Goal: Find contact information: Find contact information

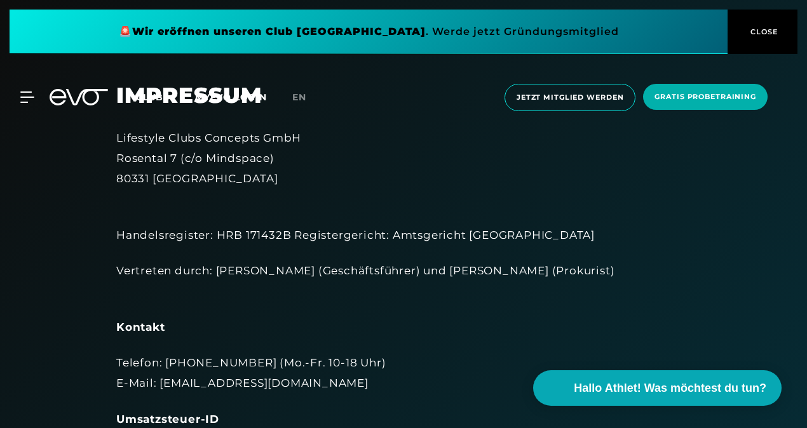
click at [37, 99] on div "MyEVO Login Über EVO Mitgliedschaften Probetraining TAGESPASS EVO Studios [GEOG…" at bounding box center [19, 96] width 44 height 11
click at [32, 102] on icon at bounding box center [29, 96] width 18 height 11
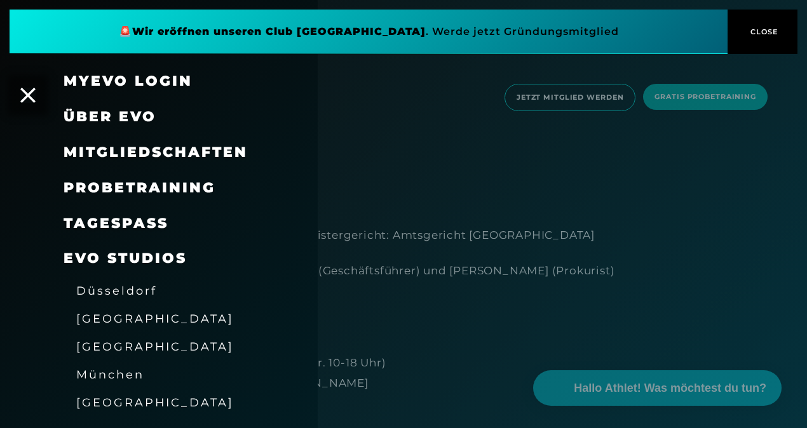
click at [93, 118] on span "Über EVO" at bounding box center [110, 116] width 93 height 17
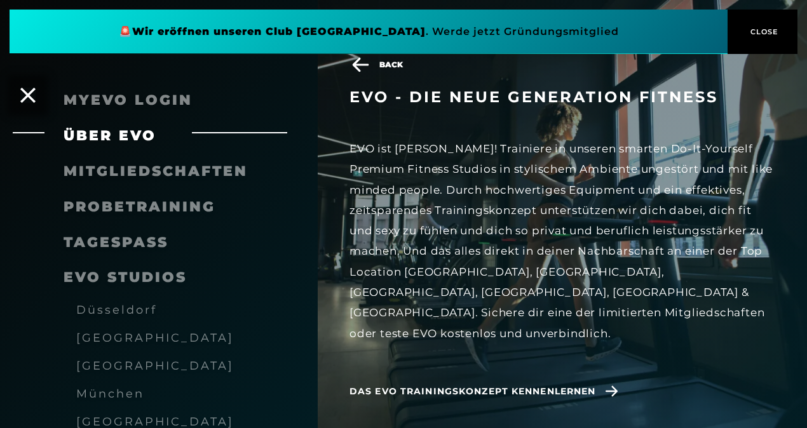
click at [358, 67] on icon at bounding box center [360, 64] width 22 height 15
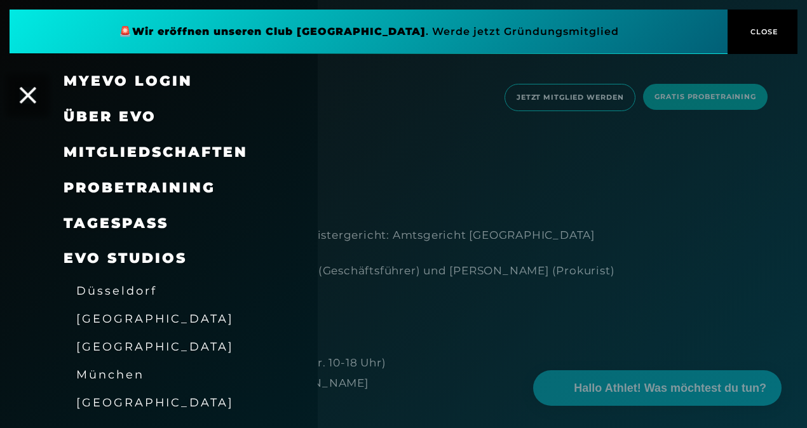
click at [24, 91] on icon at bounding box center [28, 95] width 17 height 17
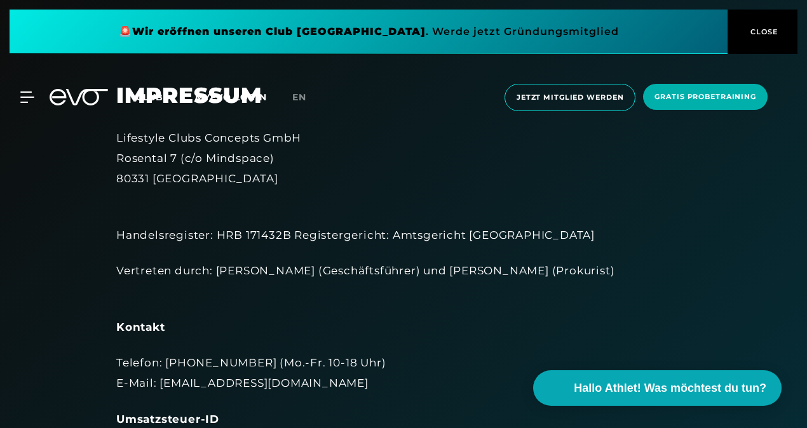
click at [768, 22] on button "CLOSE" at bounding box center [762, 32] width 70 height 44
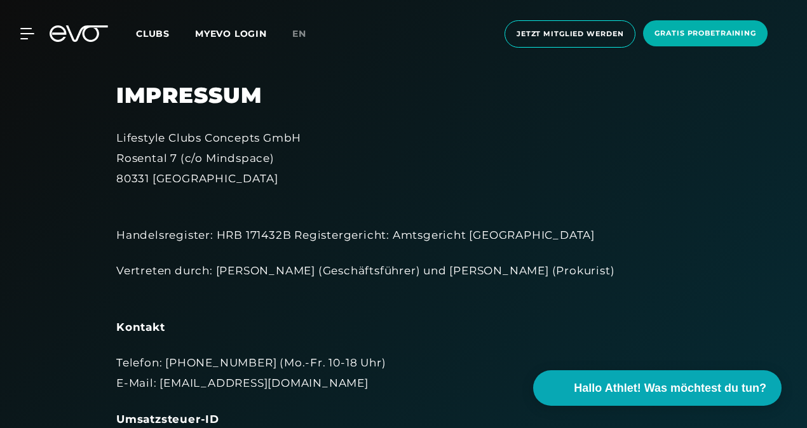
click at [93, 29] on icon at bounding box center [79, 33] width 58 height 17
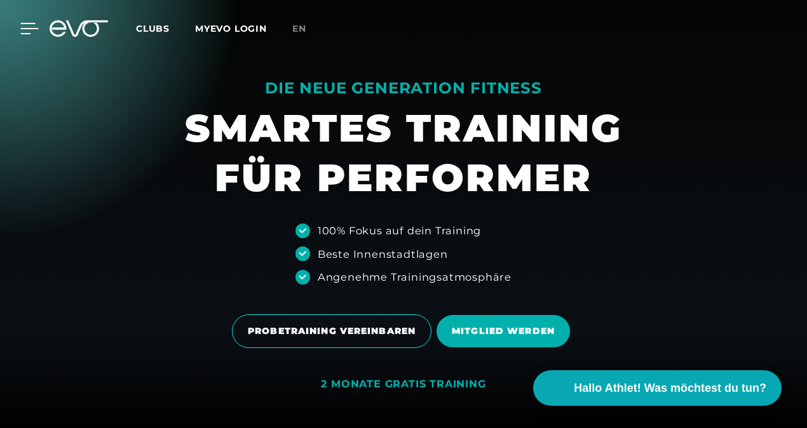
click at [14, 28] on div at bounding box center [20, 28] width 38 height 11
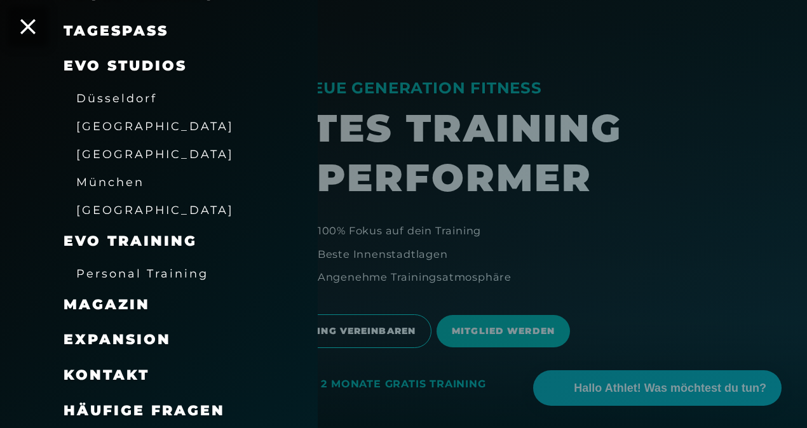
scroll to position [193, 0]
click at [119, 371] on span "Kontakt" at bounding box center [107, 374] width 86 height 17
